Goal: Task Accomplishment & Management: Use online tool/utility

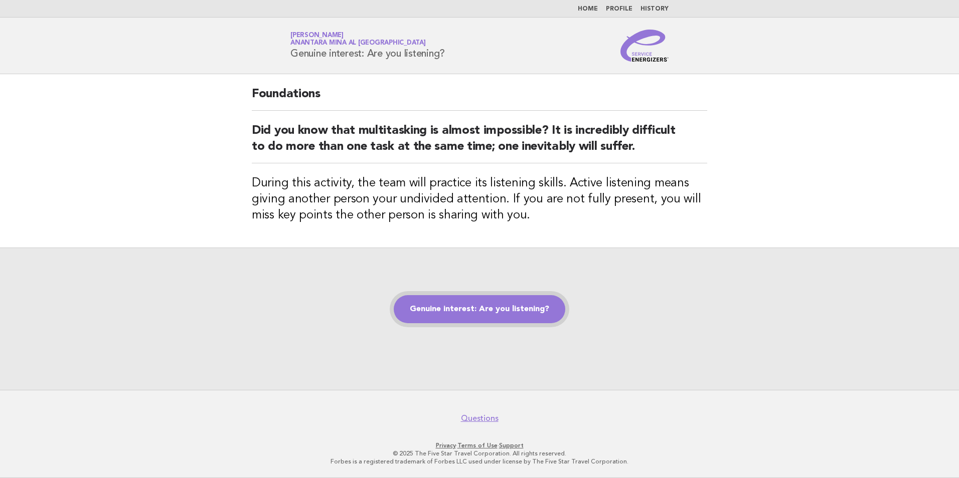
click at [444, 315] on link "Genuine interest: Are you listening?" at bounding box center [479, 309] width 171 height 28
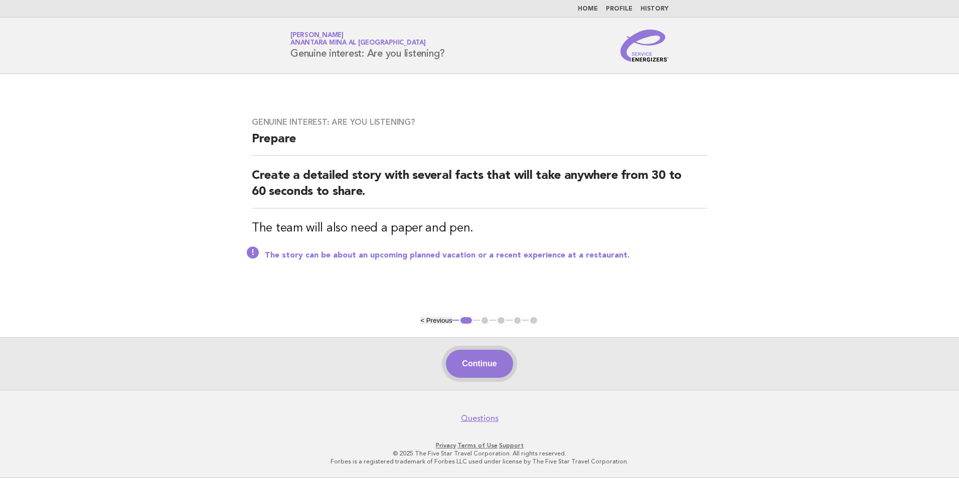
click at [473, 367] on button "Continue" at bounding box center [479, 364] width 67 height 28
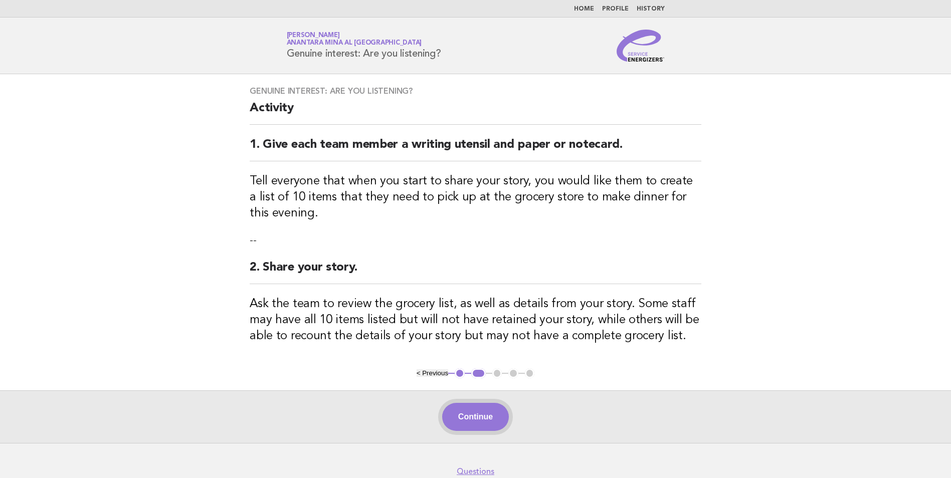
click at [476, 425] on button "Continue" at bounding box center [475, 417] width 67 height 28
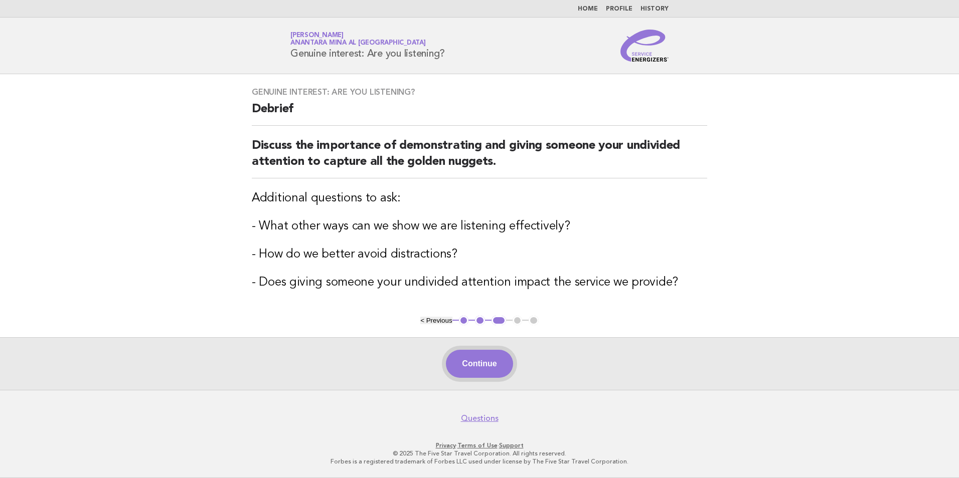
click at [467, 359] on button "Continue" at bounding box center [479, 364] width 67 height 28
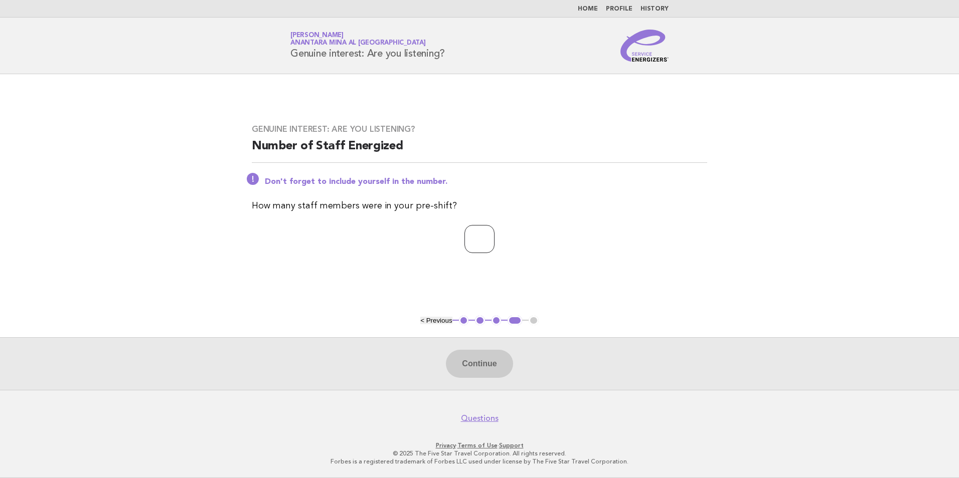
click at [471, 243] on input "number" at bounding box center [479, 239] width 30 height 28
type input "*"
click at [485, 375] on button "Continue" at bounding box center [479, 364] width 67 height 28
